Goal: Task Accomplishment & Management: Use online tool/utility

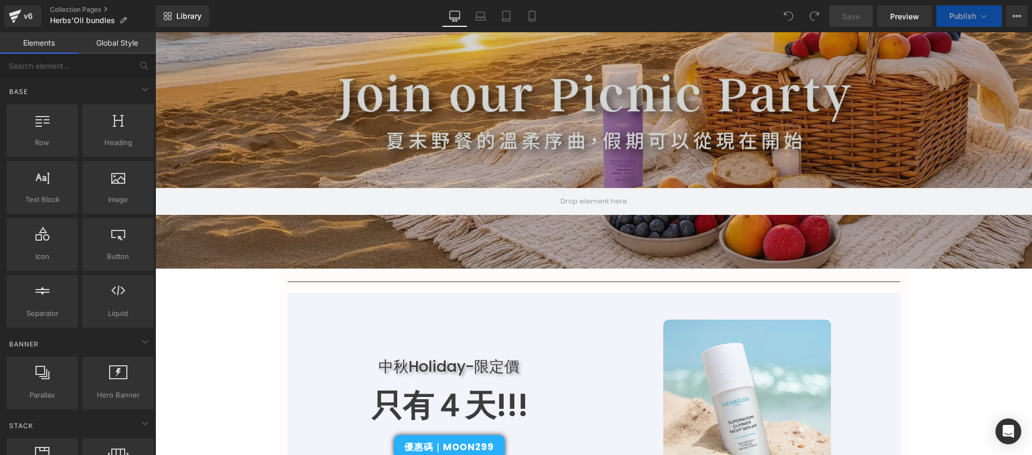
scroll to position [392, 0]
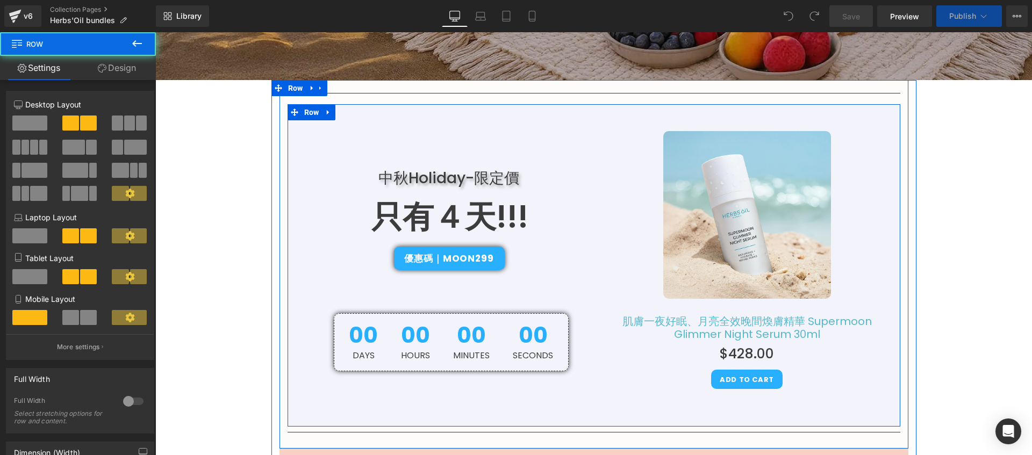
click at [334, 136] on div "中秋Holiday-限定價 Heading 只有４天!!! Text Block 優惠碼｜Moon299 Button 00 Days 00 Hours 00…" at bounding box center [441, 243] width 306 height 256
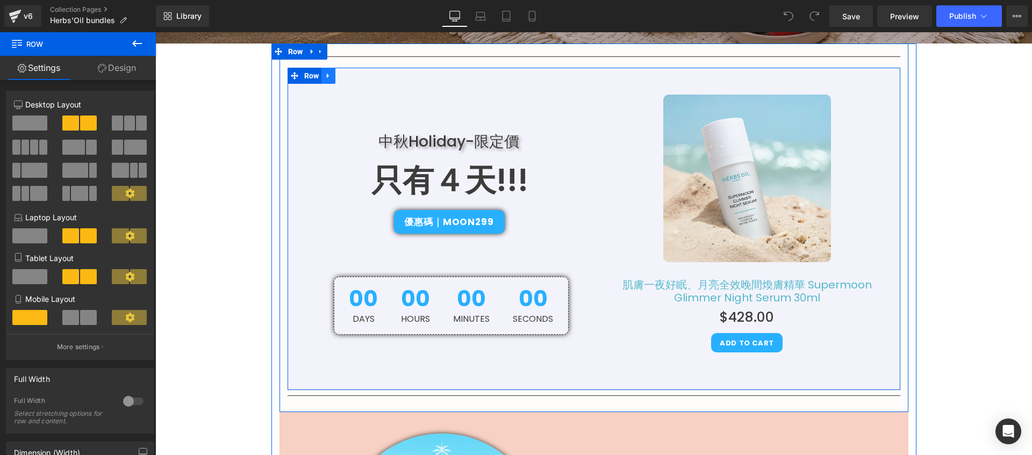
click at [327, 77] on icon at bounding box center [329, 76] width 8 height 8
click at [353, 76] on icon at bounding box center [357, 76] width 8 height 8
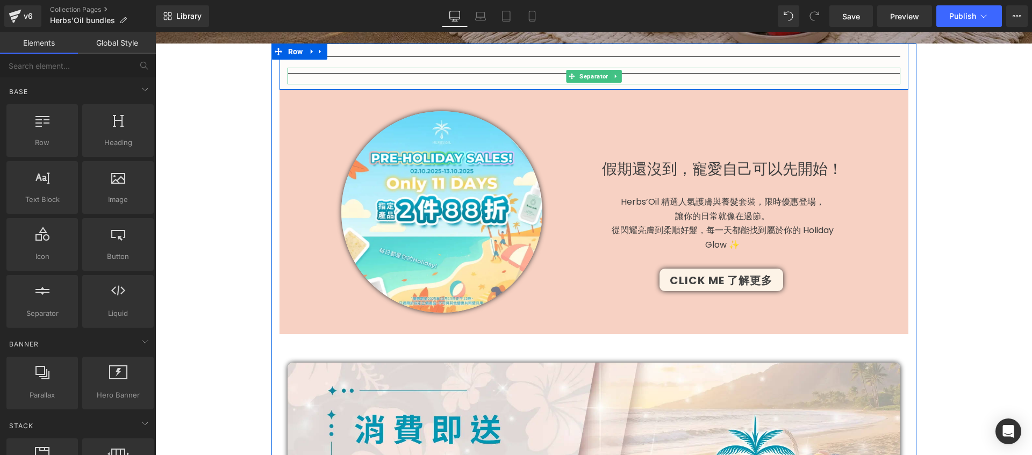
click at [370, 73] on hr at bounding box center [594, 76] width 613 height 6
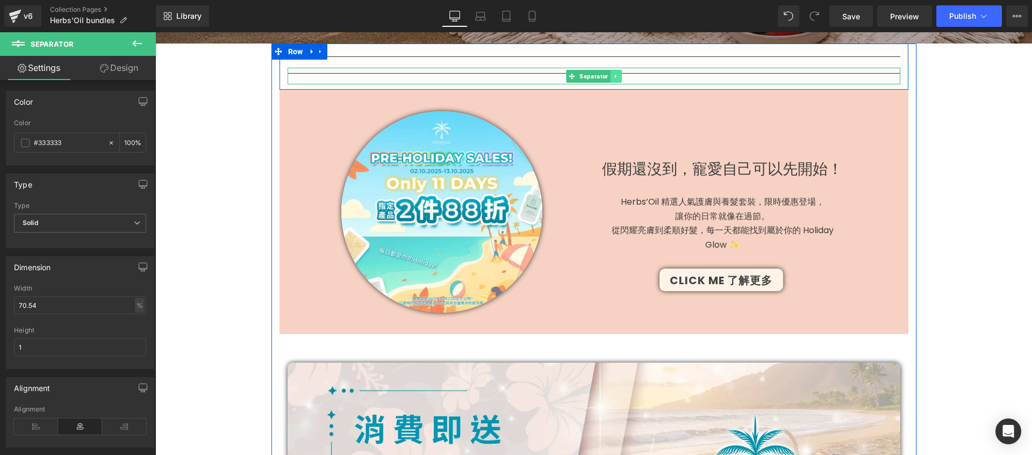
click at [613, 76] on icon at bounding box center [616, 76] width 6 height 6
click at [618, 77] on icon at bounding box center [621, 76] width 6 height 6
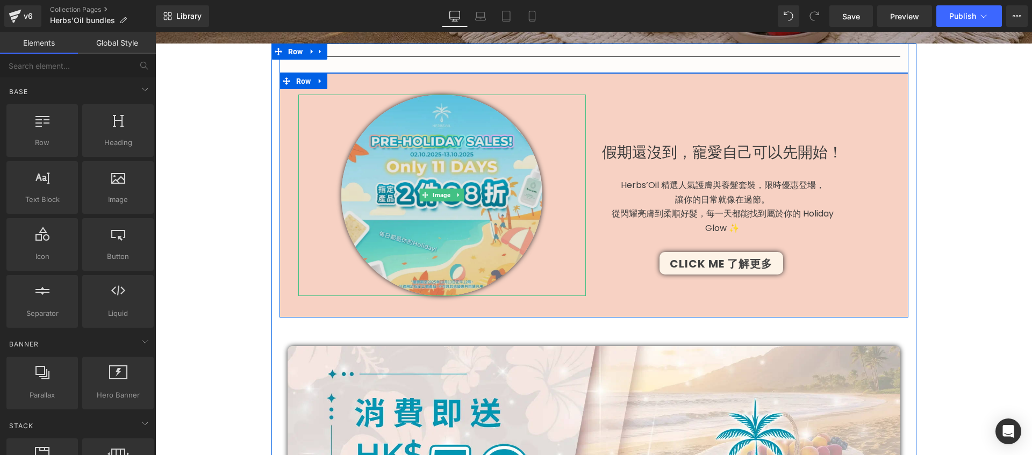
scroll to position [305, 0]
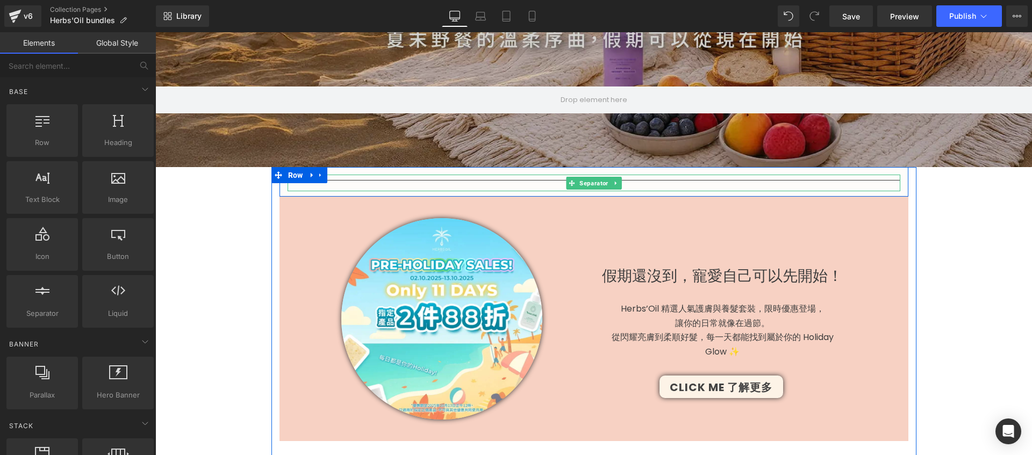
click at [856, 180] on hr at bounding box center [594, 183] width 613 height 6
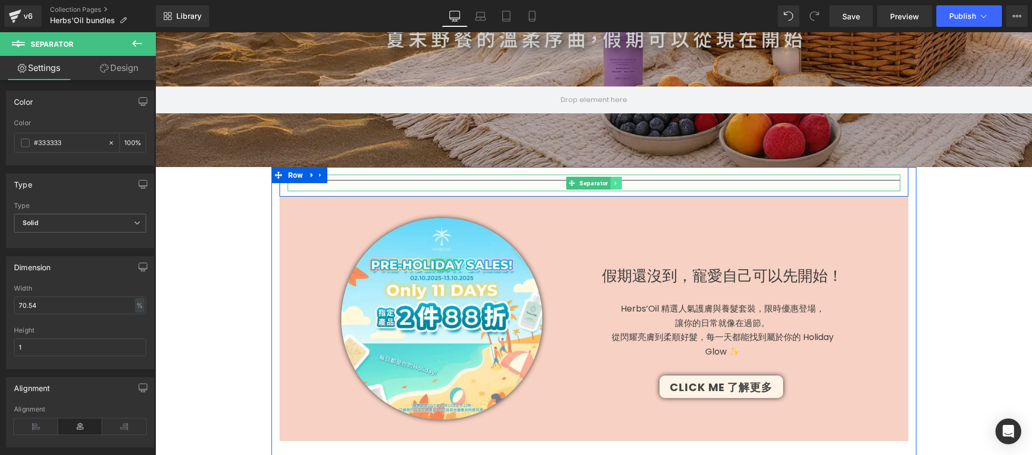
click at [613, 180] on icon at bounding box center [616, 183] width 6 height 6
click at [618, 184] on icon at bounding box center [621, 183] width 6 height 6
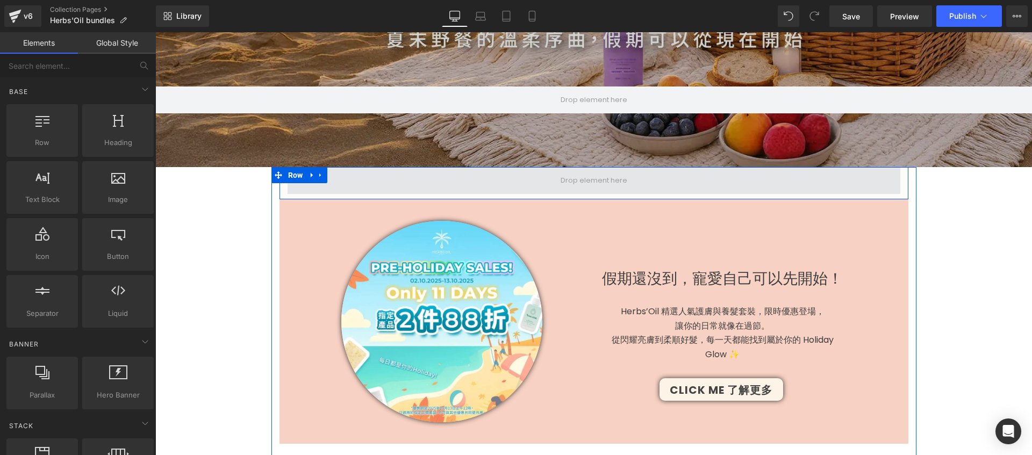
click at [384, 184] on span at bounding box center [594, 180] width 613 height 27
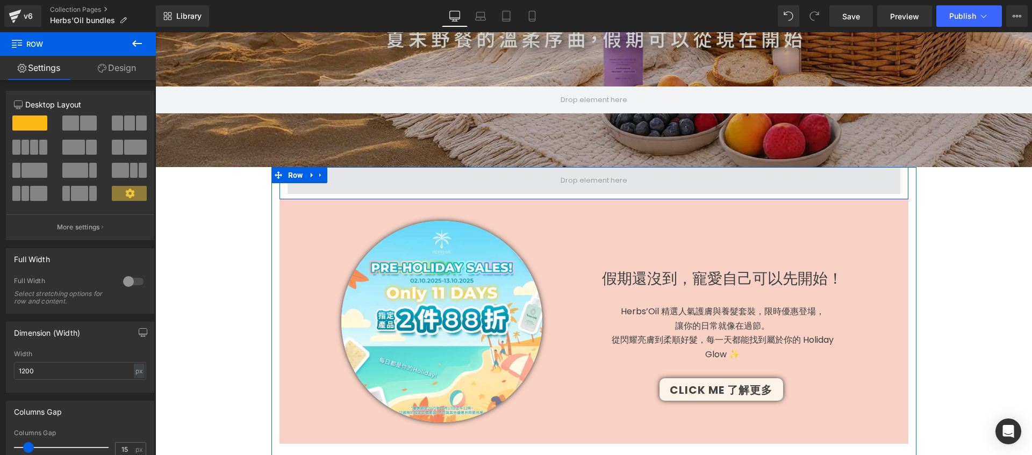
click at [304, 187] on span at bounding box center [594, 180] width 613 height 27
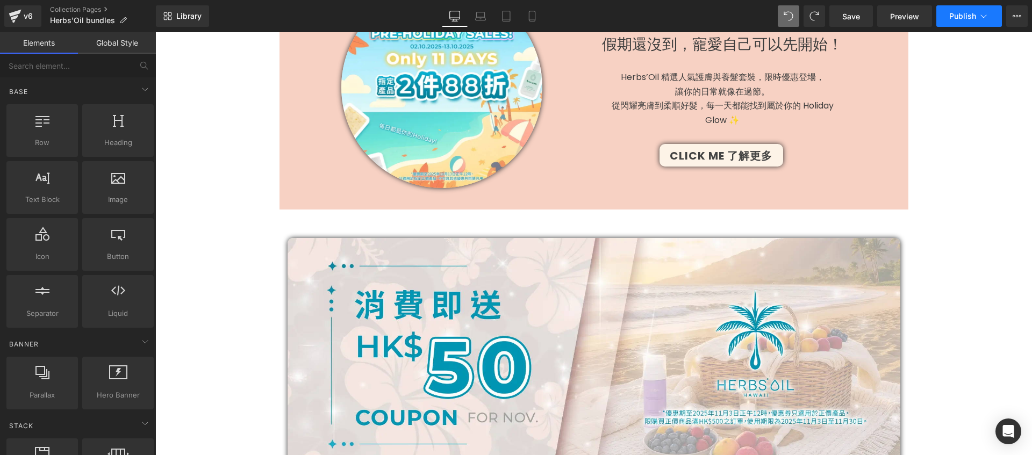
click at [980, 9] on button "Publish" at bounding box center [970, 16] width 66 height 22
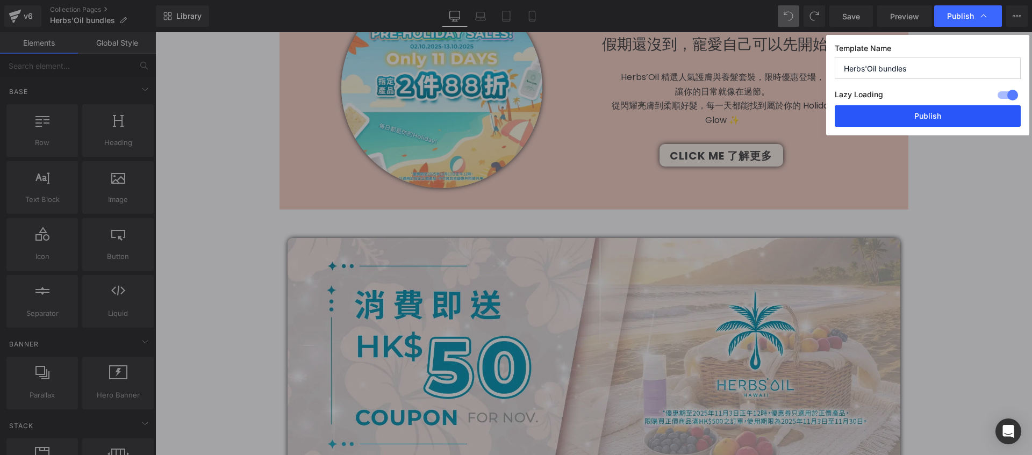
click at [950, 110] on button "Publish" at bounding box center [928, 116] width 186 height 22
